Goal: Information Seeking & Learning: Learn about a topic

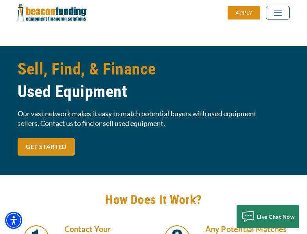
scroll to position [663, 0]
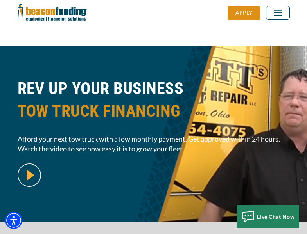
scroll to position [191, 0]
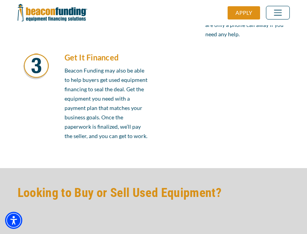
scroll to position [663, 0]
